Goal: Task Accomplishment & Management: Manage account settings

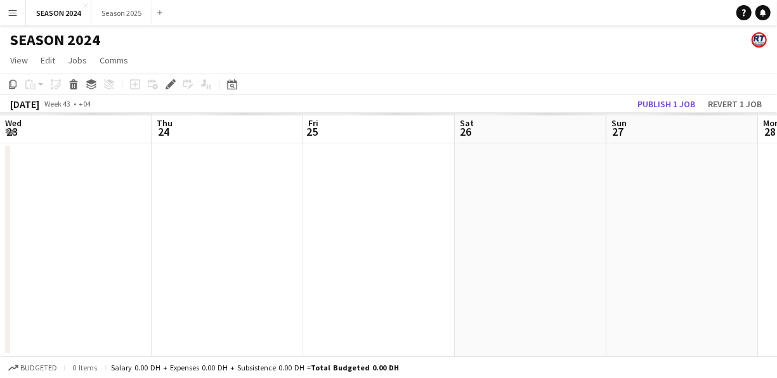
scroll to position [0, 436]
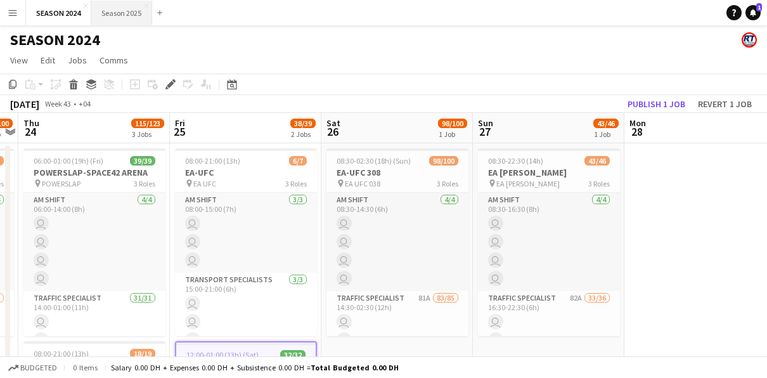
click at [120, 15] on button "Season 2025 Close" at bounding box center [121, 13] width 61 height 25
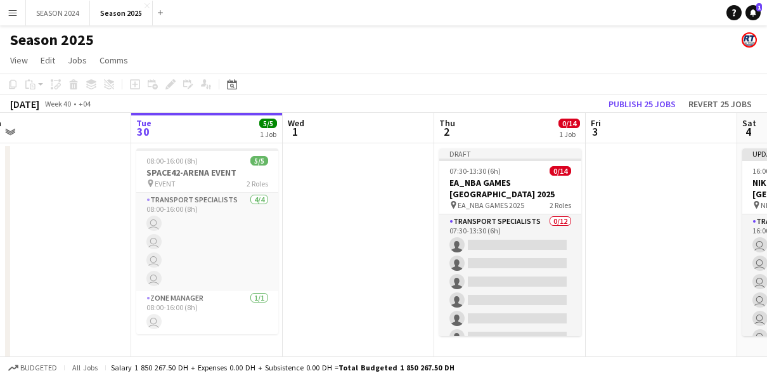
drag, startPoint x: 400, startPoint y: 227, endPoint x: 290, endPoint y: 247, distance: 112.2
click at [292, 245] on app-calendar-viewport "Sat 27 57/57 2 Jobs Sun 28 57/57 2 Jobs Mon 29 Tue 30 5/5 1 Job Wed 1 Thu 2 0/1…" at bounding box center [383, 333] width 767 height 441
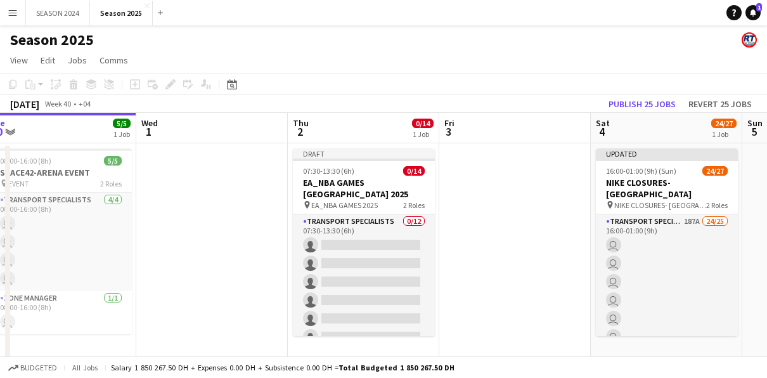
scroll to position [0, 627]
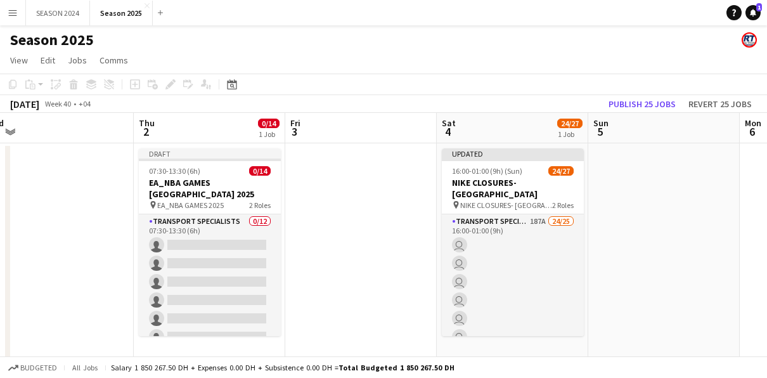
drag, startPoint x: 526, startPoint y: 245, endPoint x: 310, endPoint y: 274, distance: 218.2
click at [310, 274] on app-calendar-viewport "Sat 27 57/57 2 Jobs Sun 28 57/57 2 Jobs Mon 29 Tue 30 5/5 1 Job Wed 1 Thu 2 0/1…" at bounding box center [383, 333] width 767 height 441
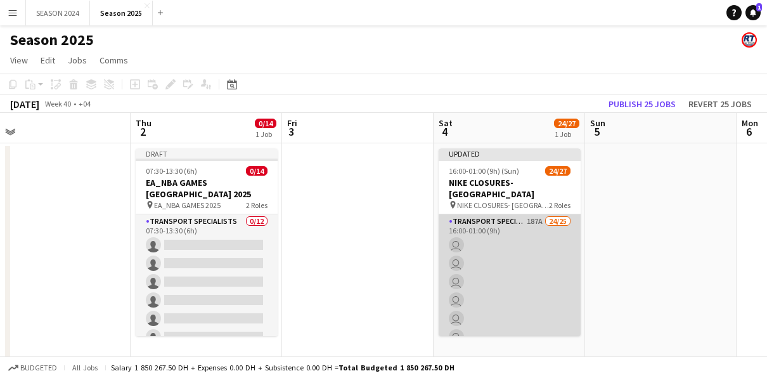
scroll to position [127, 0]
click at [503, 263] on app-card-role "Transport Specialists 187A 24/25 16:00-01:00 (9h) user user user user user user…" at bounding box center [510, 330] width 142 height 485
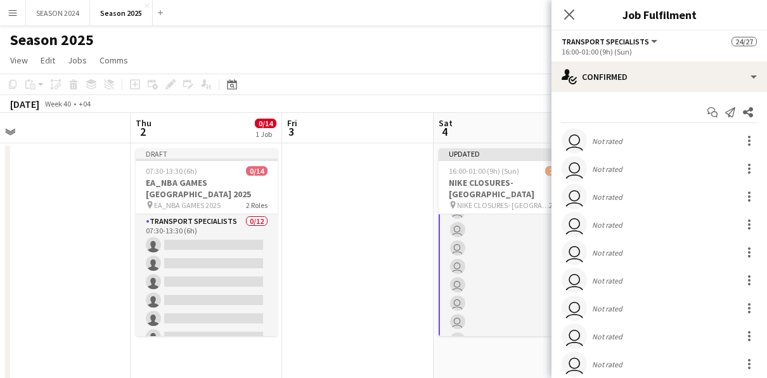
scroll to position [128, 0]
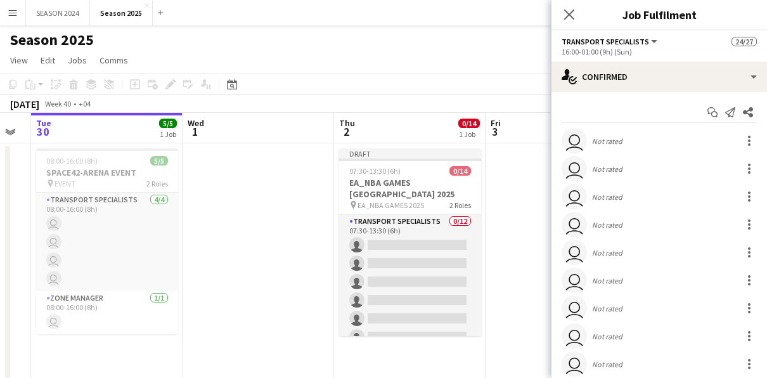
drag, startPoint x: 315, startPoint y: 288, endPoint x: 519, endPoint y: 272, distance: 204.8
click at [521, 272] on app-calendar-viewport "Sat 27 57/57 2 Jobs Sun 28 57/57 2 Jobs Mon 29 Tue 30 5/5 1 Job Wed 1 Thu 2 0/1…" at bounding box center [383, 333] width 767 height 441
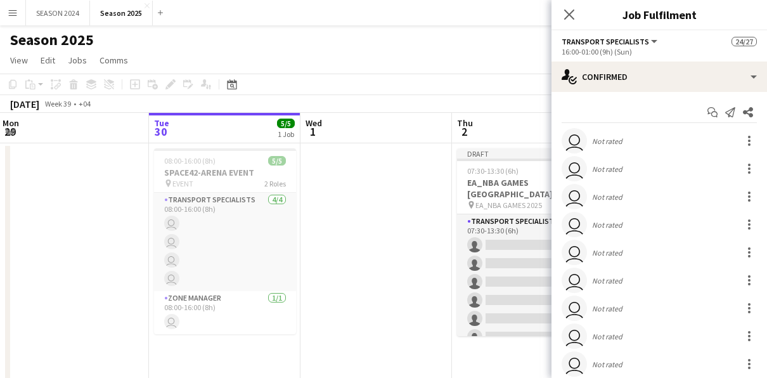
drag, startPoint x: 259, startPoint y: 294, endPoint x: 392, endPoint y: 290, distance: 132.6
click at [392, 290] on app-calendar-viewport "Sat 27 57/57 2 Jobs Sun 28 57/57 2 Jobs Mon 29 Tue 30 5/5 1 Job Wed 1 Thu 2 0/1…" at bounding box center [383, 333] width 767 height 441
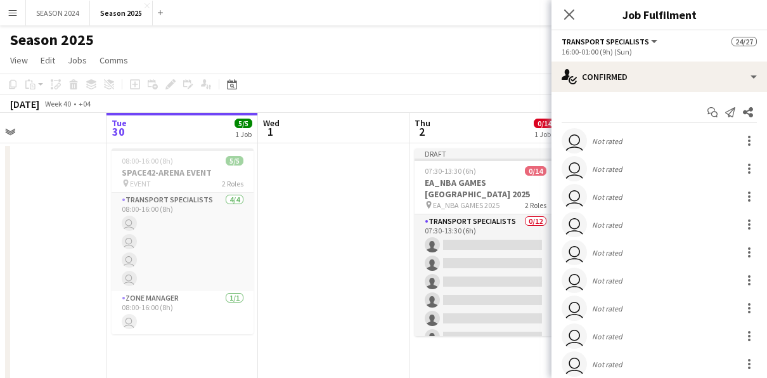
scroll to position [0, 439]
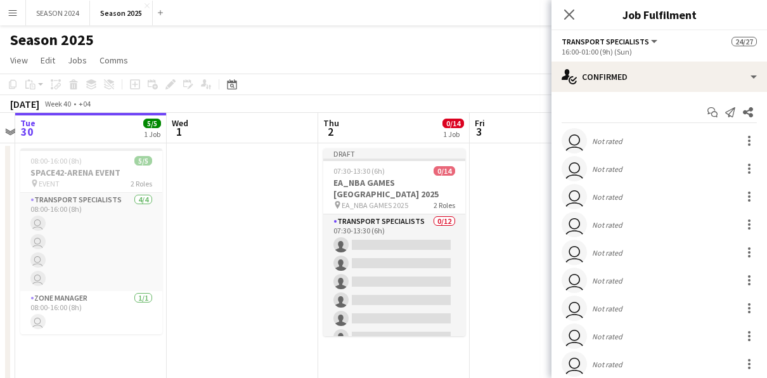
drag, startPoint x: 408, startPoint y: 184, endPoint x: 277, endPoint y: 203, distance: 132.0
click at [277, 203] on app-calendar-viewport "Sat 27 57/57 2 Jobs Sun 28 57/57 2 Jobs Mon 29 Tue 30 5/5 1 Job Wed 1 Thu 2 0/1…" at bounding box center [383, 333] width 767 height 441
click at [573, 19] on icon at bounding box center [569, 14] width 12 height 12
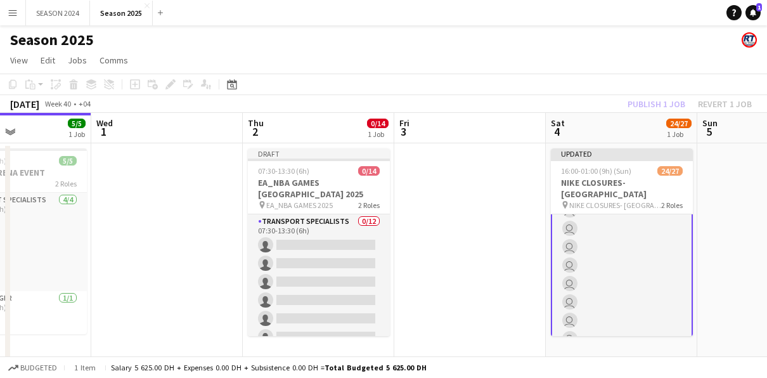
drag, startPoint x: 556, startPoint y: 244, endPoint x: 460, endPoint y: 240, distance: 95.8
click at [457, 246] on app-calendar-viewport "Sat 27 57/57 2 Jobs Sun 28 57/57 2 Jobs Mon 29 Tue 30 5/5 1 Job Wed 1 Thu 2 0/1…" at bounding box center [383, 333] width 767 height 441
